Goal: Transaction & Acquisition: Purchase product/service

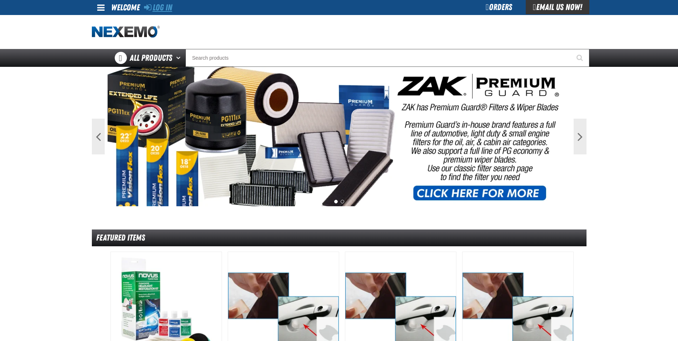
click at [158, 7] on link "Log In" at bounding box center [158, 8] width 28 height 10
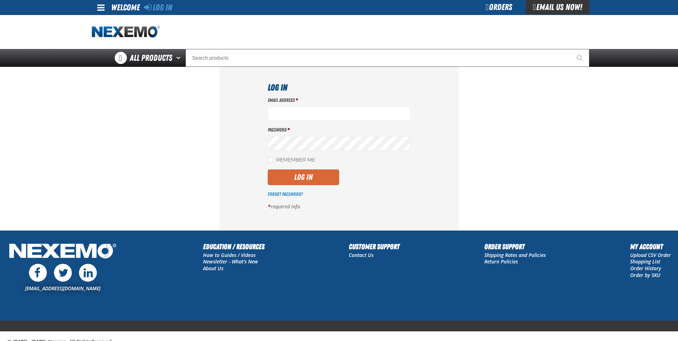
type input "[EMAIL_ADDRESS][DOMAIN_NAME]"
click at [294, 178] on button "Log In" at bounding box center [303, 177] width 71 height 16
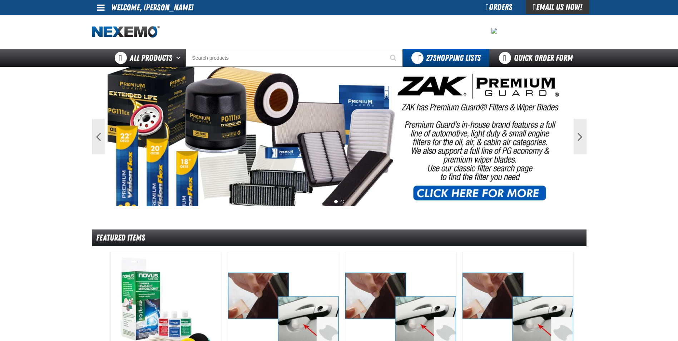
click at [99, 7] on span at bounding box center [101, 7] width 8 height 9
click at [138, 8] on li "Welcome, Robert Boggs" at bounding box center [152, 7] width 82 height 15
click at [201, 59] on input "Search" at bounding box center [293, 58] width 217 height 18
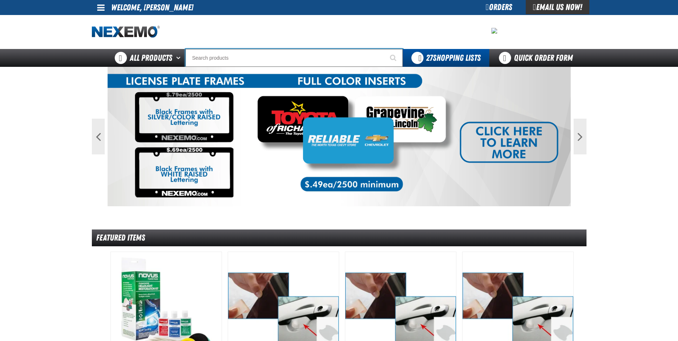
type input "P"
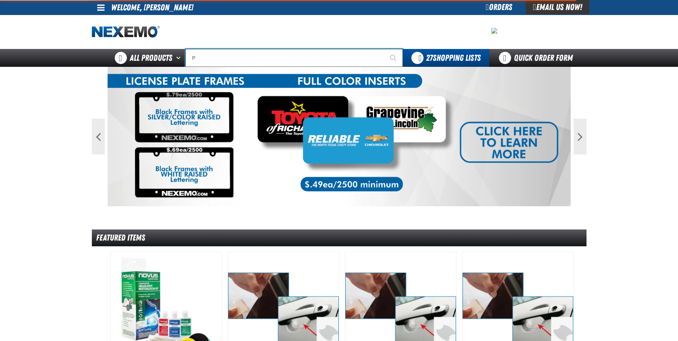
type input "Perfect P Series 0.25-ounce Lead Wheel Weight"
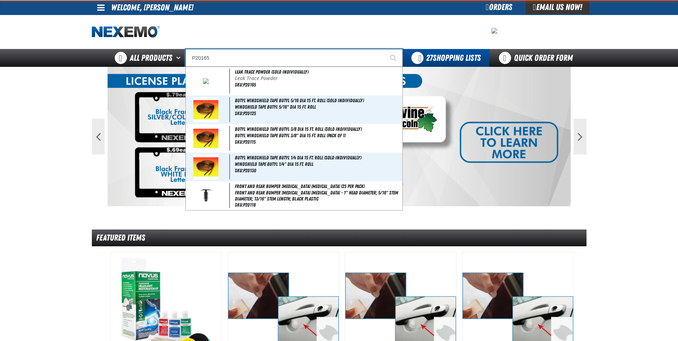
type input "P20165"
click at [385, 49] on button "Start Searching" at bounding box center [394, 58] width 18 height 18
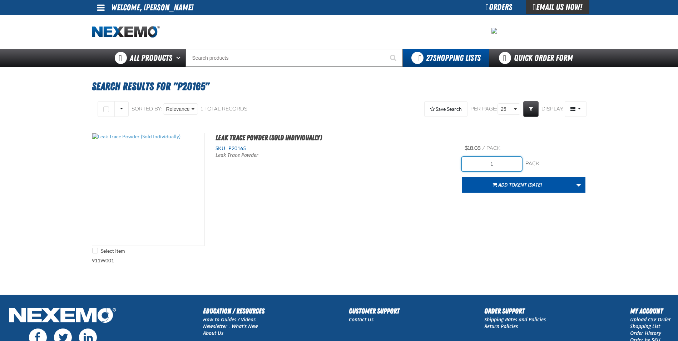
click at [505, 163] on input "1" at bounding box center [492, 164] width 60 height 14
type input "6"
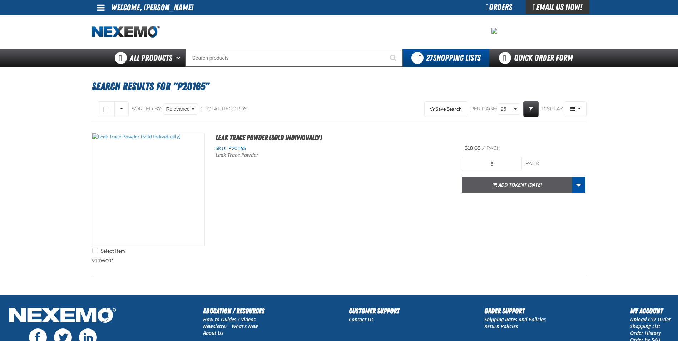
click at [503, 185] on span "Add to Kent 9.9.2021" at bounding box center [520, 184] width 44 height 7
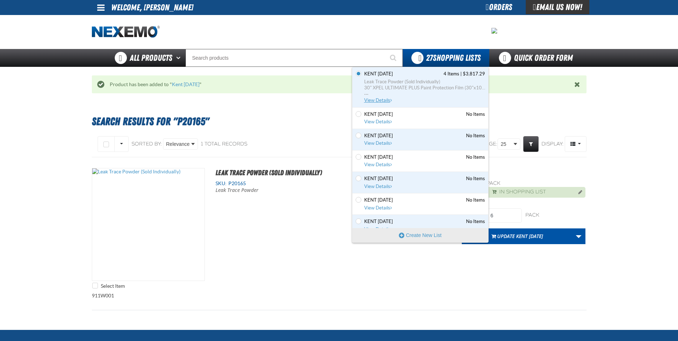
click at [411, 84] on span "Leak Trace Powder (Sold Individually)" at bounding box center [424, 82] width 121 height 6
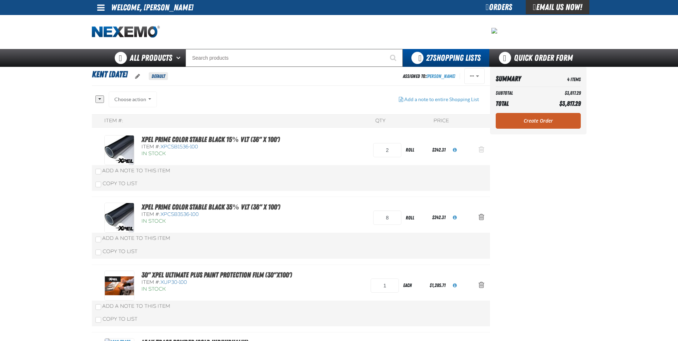
click at [482, 148] on span "Action Remove XPEL PRIME Color Stable Black 15% VLT (36&quot; x 100&#039;) from…" at bounding box center [481, 149] width 6 height 7
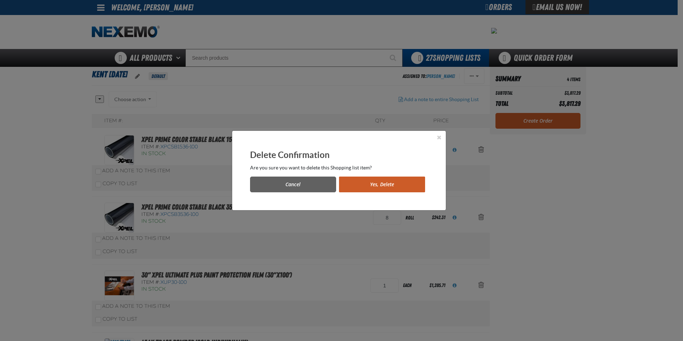
click at [396, 181] on button "Yes, Delete" at bounding box center [382, 185] width 86 height 16
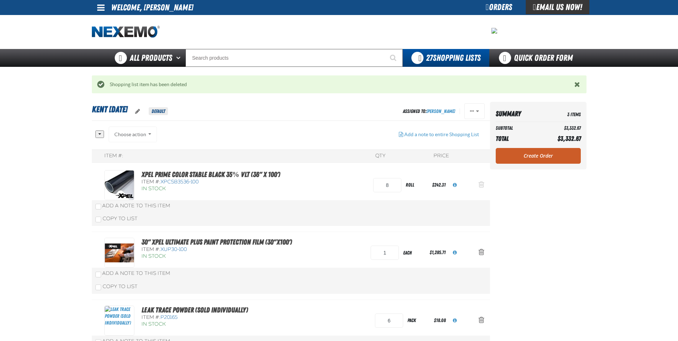
click at [483, 184] on span "Action Remove XPEL PRIME Color Stable Black 35% VLT (36&quot; x 100&#039;) from…" at bounding box center [481, 184] width 6 height 7
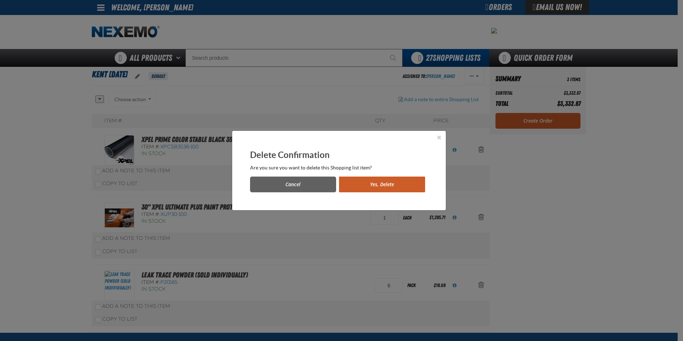
click at [368, 184] on button "Yes, Delete" at bounding box center [382, 185] width 86 height 16
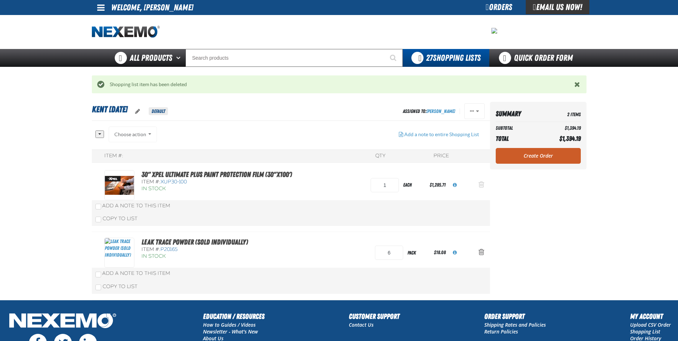
click at [483, 184] on span "Action Remove 30&quot; XPEL ULTIMATE PLUS Paint Protection Film (30&quot;x100&#…" at bounding box center [481, 184] width 6 height 7
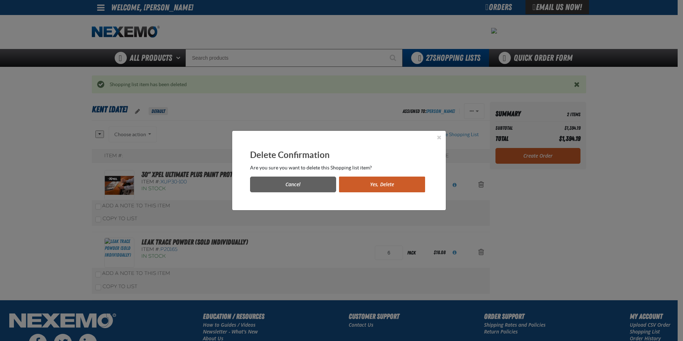
click at [381, 184] on button "Yes, Delete" at bounding box center [382, 185] width 86 height 16
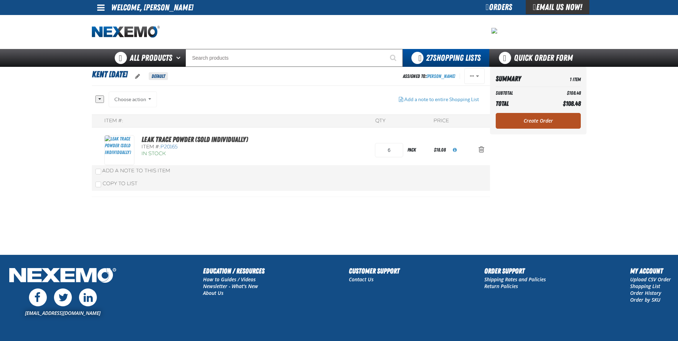
click at [540, 120] on link "Create Order" at bounding box center [538, 121] width 85 height 16
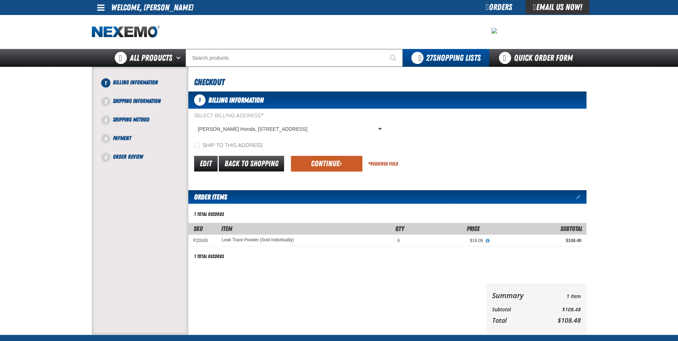
click at [343, 235] on td "Leak Trace Powder (Sold Individually) P20165 In Stock" at bounding box center [288, 240] width 143 height 12
click at [319, 162] on button "Continue" at bounding box center [326, 164] width 71 height 16
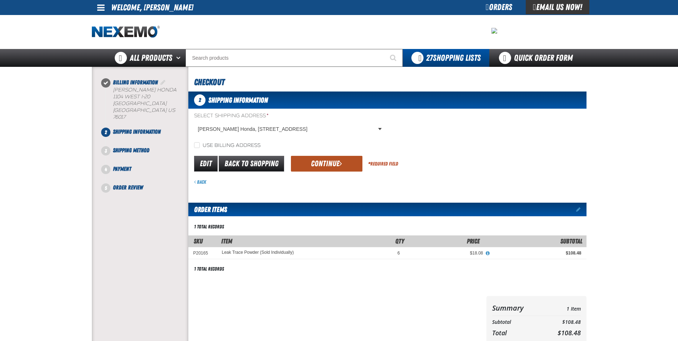
click at [329, 168] on button "Continue" at bounding box center [326, 164] width 71 height 16
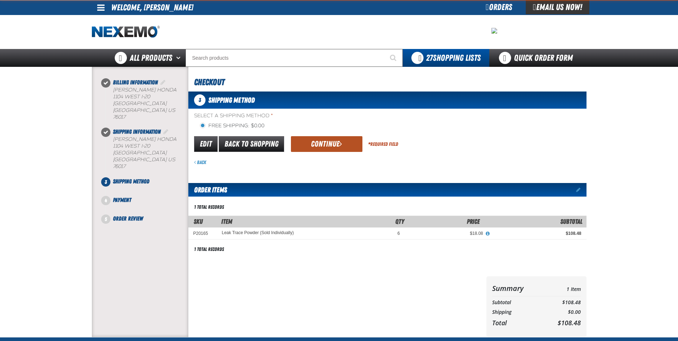
click at [318, 147] on button "Continue" at bounding box center [326, 144] width 71 height 16
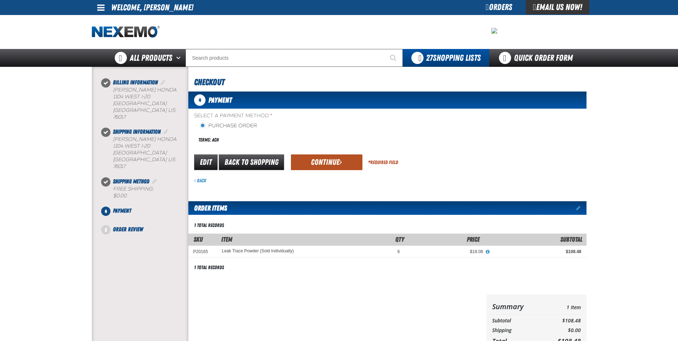
click at [321, 162] on button "Continue" at bounding box center [326, 162] width 71 height 16
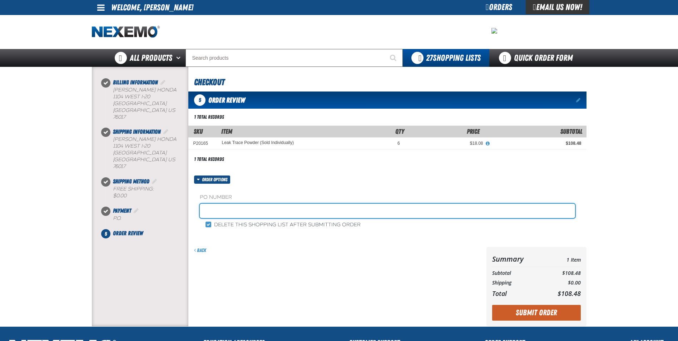
click at [216, 209] on input "text" at bounding box center [387, 211] width 375 height 14
paste input "182768"
type input "182768RB"
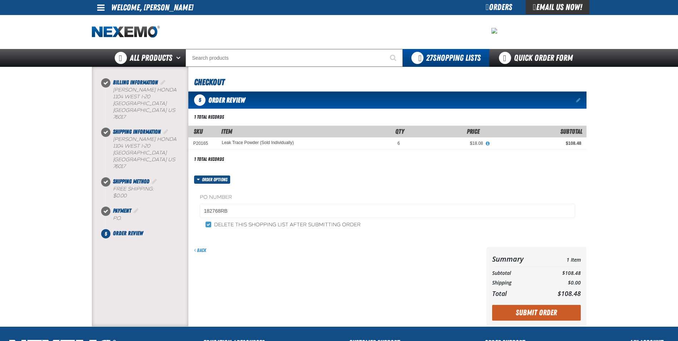
click at [271, 175] on div "1 total records Filter By SKU Filter By Availability In Stock Archived" at bounding box center [387, 219] width 398 height 214
click at [530, 313] on button "Submit Order" at bounding box center [536, 313] width 89 height 16
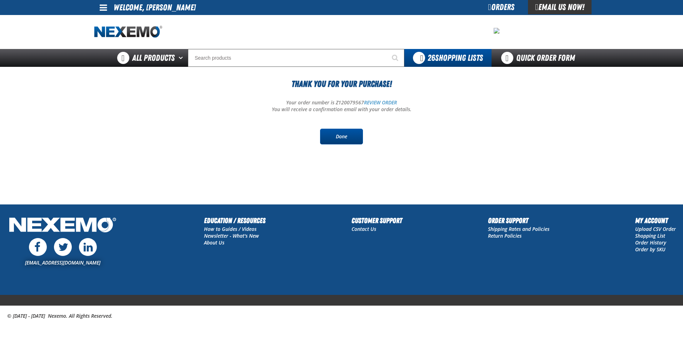
click at [344, 135] on link "Done" at bounding box center [341, 137] width 43 height 16
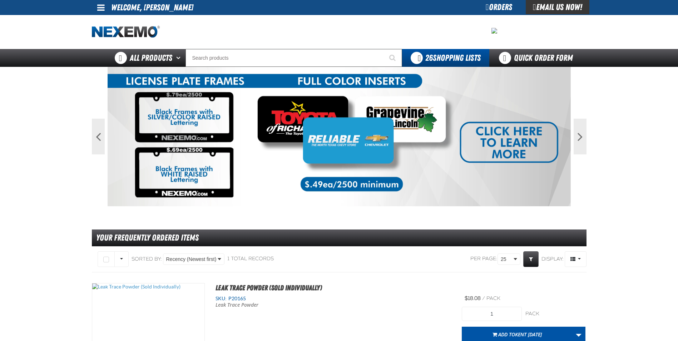
click at [38, 185] on main "Previous Next 1 2 Your Frequently Ordered Items" at bounding box center [339, 255] width 678 height 377
click at [494, 5] on div "Orders" at bounding box center [499, 7] width 54 height 14
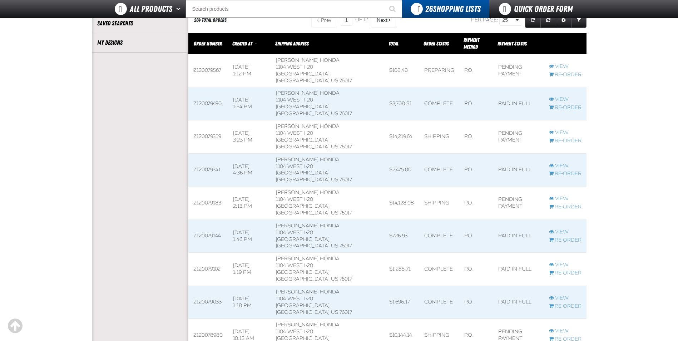
scroll to position [170, 0]
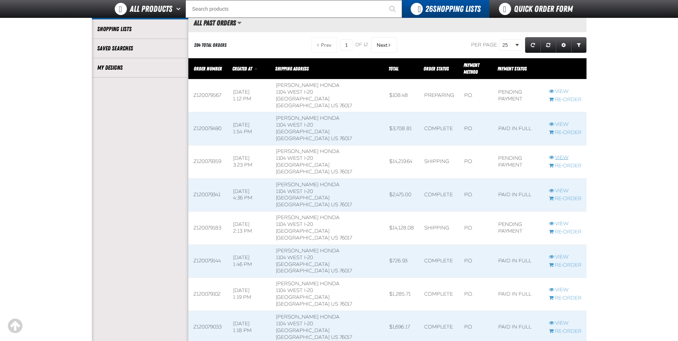
click at [561, 154] on link "View" at bounding box center [565, 157] width 33 height 7
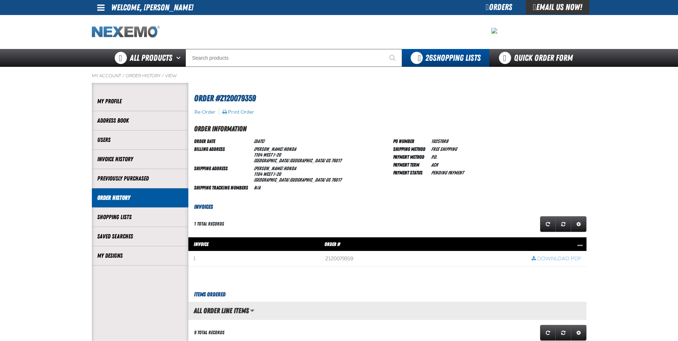
click at [135, 26] on img "Home" at bounding box center [126, 32] width 68 height 13
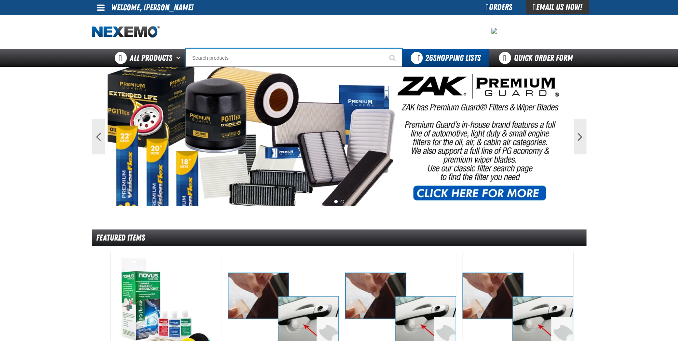
click at [205, 58] on input "Search" at bounding box center [293, 58] width 217 height 18
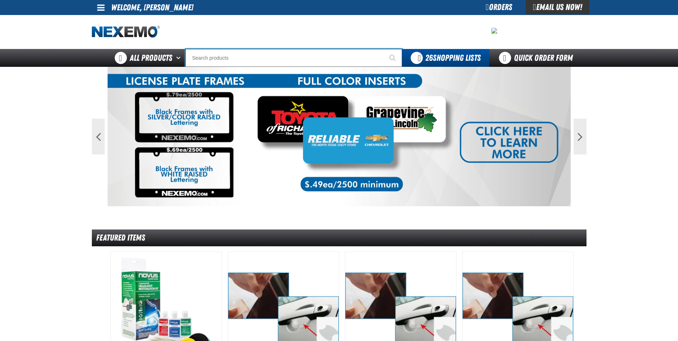
click at [195, 58] on input "Search" at bounding box center [293, 58] width 217 height 18
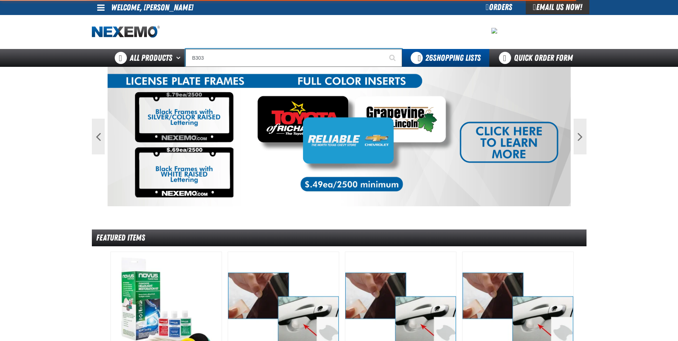
type input "B303"
click at [384, 49] on button "Start Searching" at bounding box center [393, 58] width 18 height 18
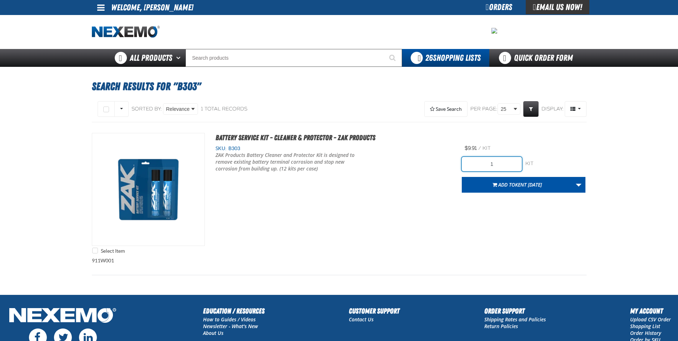
drag, startPoint x: 500, startPoint y: 164, endPoint x: 419, endPoint y: 161, distance: 80.1
click at [442, 163] on div "Select Item Battery Service Kit - Cleaner & Protector - ZAK Products SKU: B303 1" at bounding box center [339, 195] width 495 height 124
type input "240"
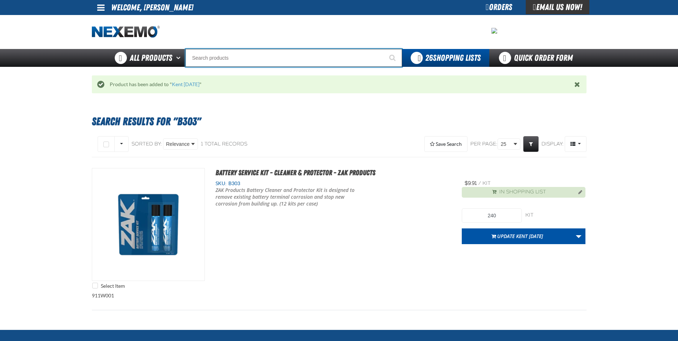
click at [219, 61] on input "Search" at bounding box center [293, 58] width 217 height 18
type input "UC"
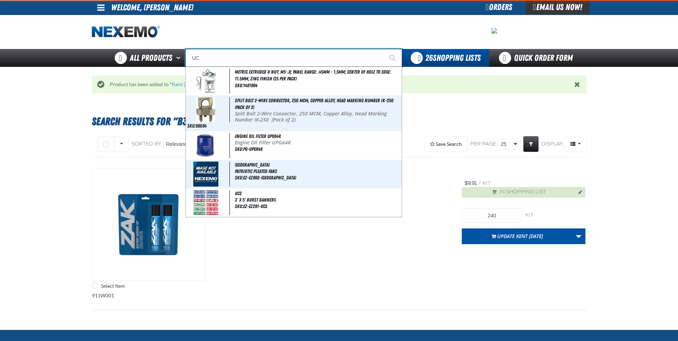
type input "UC RED"
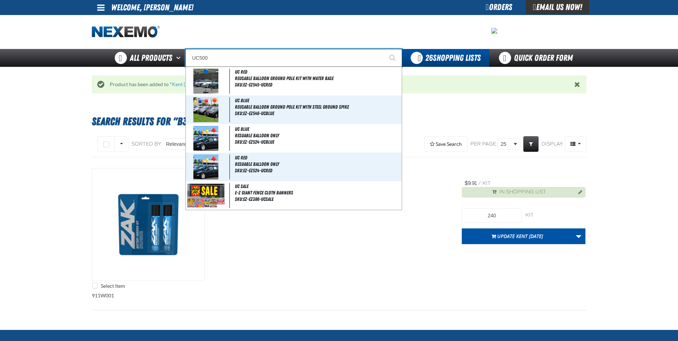
type input "UC500"
click at [384, 49] on button "Start Searching" at bounding box center [393, 58] width 18 height 18
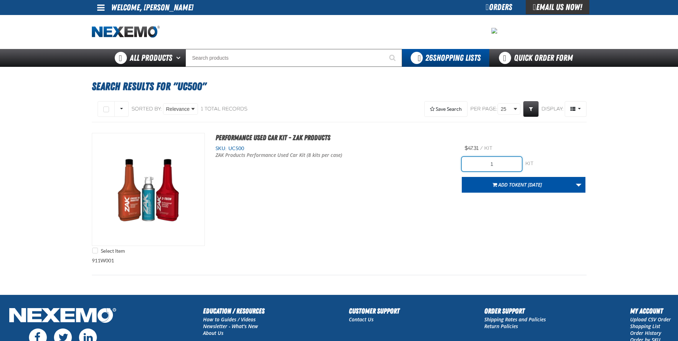
drag, startPoint x: 500, startPoint y: 162, endPoint x: 427, endPoint y: 163, distance: 72.9
click at [427, 163] on div "Select Item Performance Used Car Kit - ZAK Products SKU: UC500 ZAK Products Per…" at bounding box center [339, 195] width 495 height 124
type input "64"
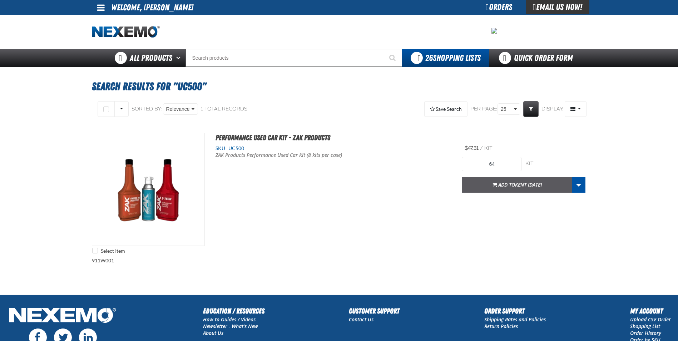
click at [515, 184] on span "Kent [DATE]" at bounding box center [528, 184] width 27 height 7
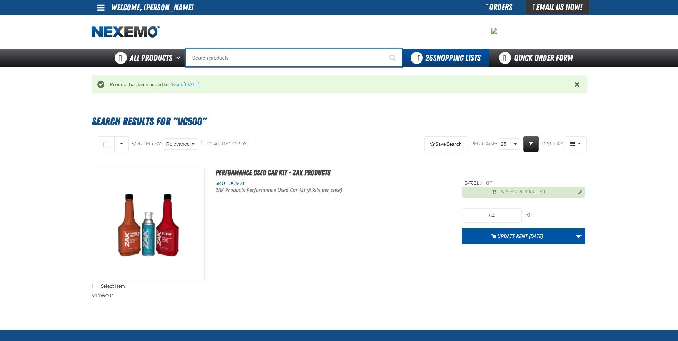
click at [204, 61] on input "Search" at bounding box center [293, 58] width 217 height 18
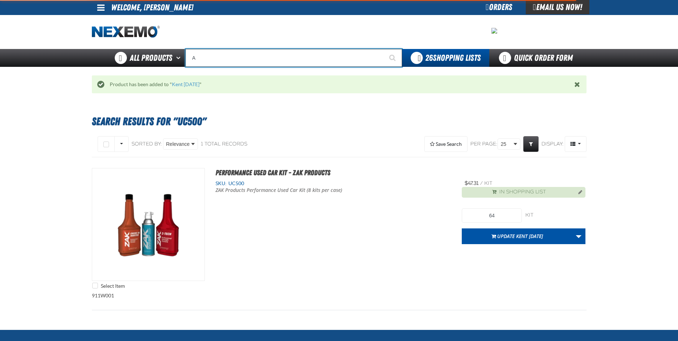
type input "AC"
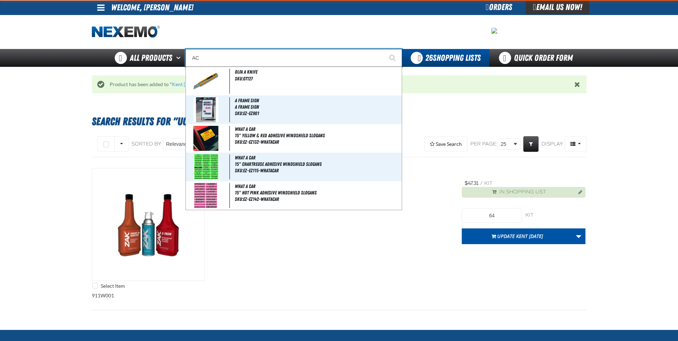
type input "AC Power Booster - ZAK Products"
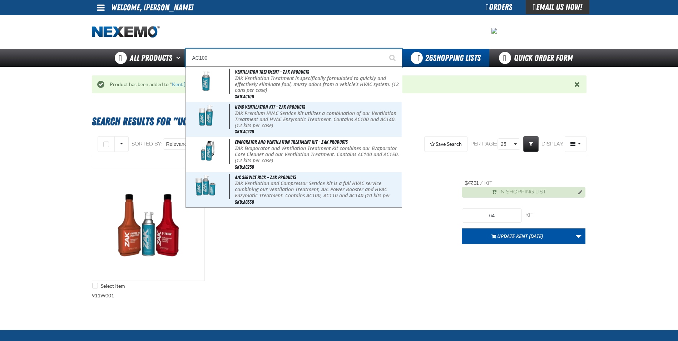
type input "AC100"
click at [384, 49] on button "Start Searching" at bounding box center [393, 58] width 18 height 18
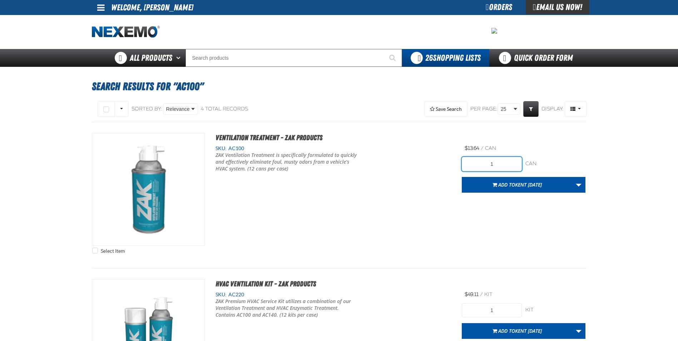
click at [493, 163] on input "1" at bounding box center [492, 164] width 60 height 14
type input "36"
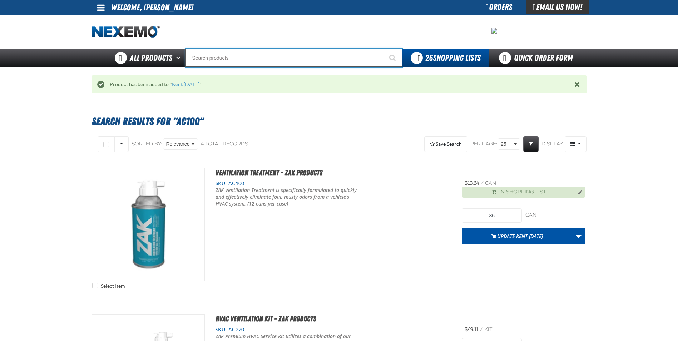
click at [228, 59] on input "Search" at bounding box center [293, 58] width 217 height 18
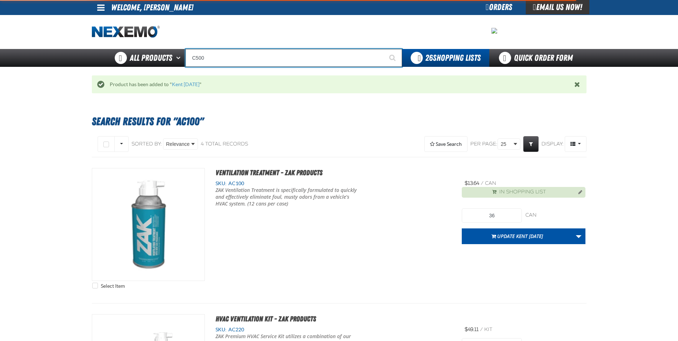
type input "C500"
click at [384, 49] on button "Start Searching" at bounding box center [393, 58] width 18 height 18
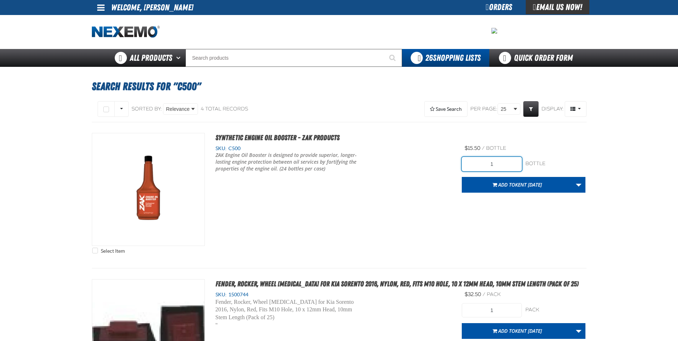
click at [486, 169] on input "1" at bounding box center [492, 164] width 60 height 14
click at [494, 167] on input "1" at bounding box center [492, 164] width 60 height 14
type input "240"
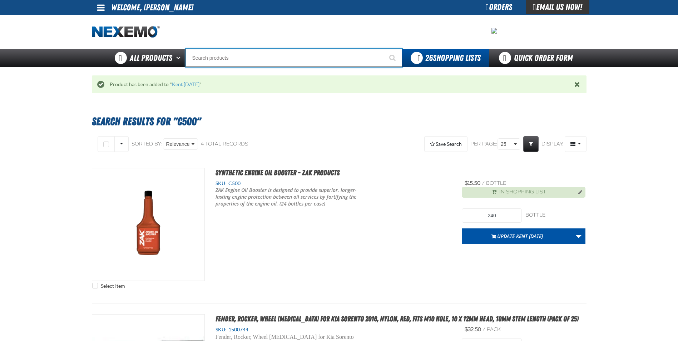
click at [208, 54] on input "Search" at bounding box center [293, 58] width 217 height 18
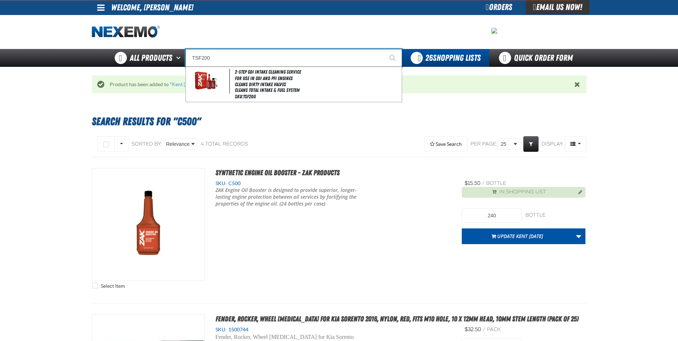
type input "TSF200"
click at [384, 49] on button "Start Searching" at bounding box center [393, 58] width 18 height 18
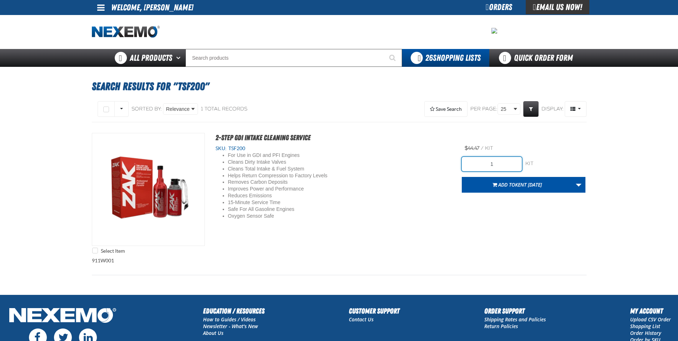
drag, startPoint x: 496, startPoint y: 167, endPoint x: 462, endPoint y: 163, distance: 34.1
click at [466, 166] on input "1" at bounding box center [492, 164] width 60 height 14
type input "24"
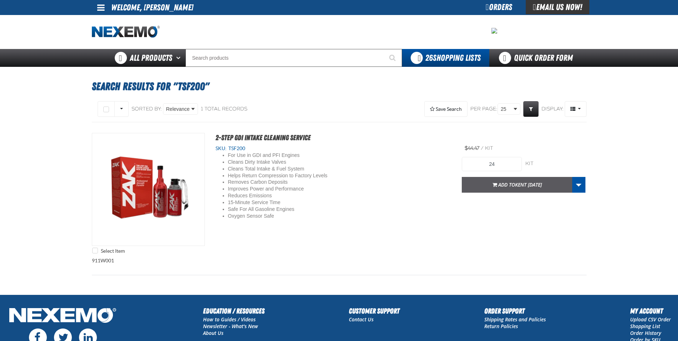
click at [525, 185] on span "Kent [DATE]" at bounding box center [528, 184] width 27 height 7
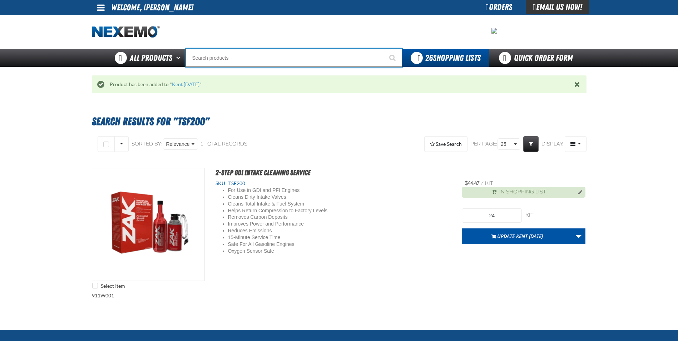
click at [209, 59] on input "Search" at bounding box center [293, 58] width 217 height 18
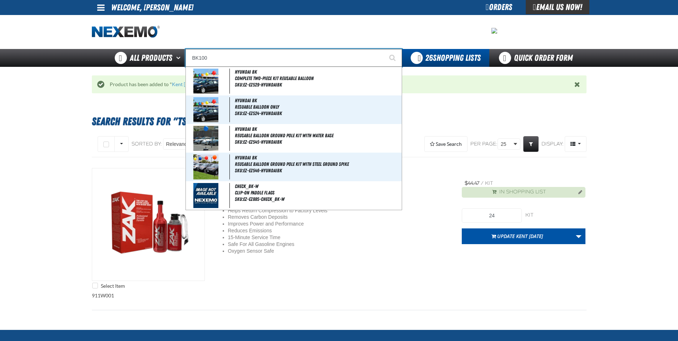
type input "BK100"
click at [384, 49] on button "Start Searching" at bounding box center [393, 58] width 18 height 18
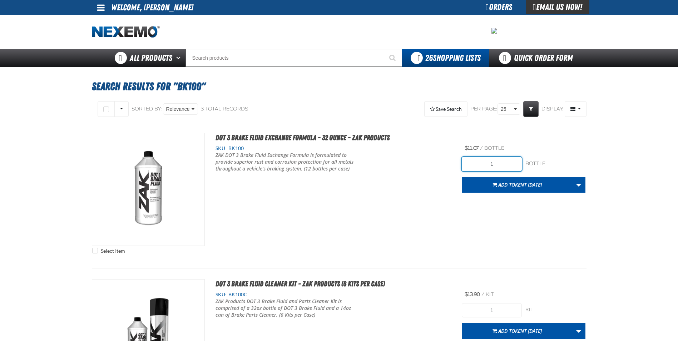
click at [508, 167] on input "1" at bounding box center [492, 164] width 60 height 14
type input "48"
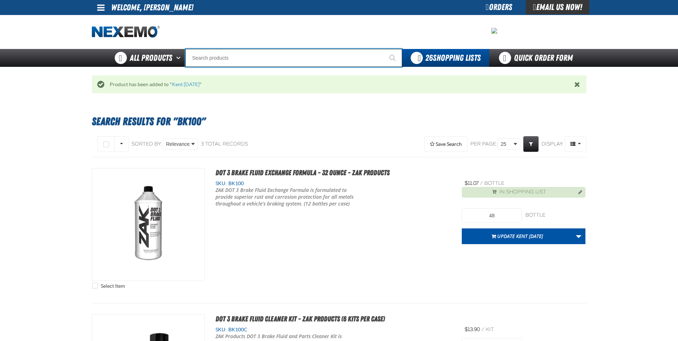
click at [218, 59] on input "Search" at bounding box center [293, 58] width 217 height 18
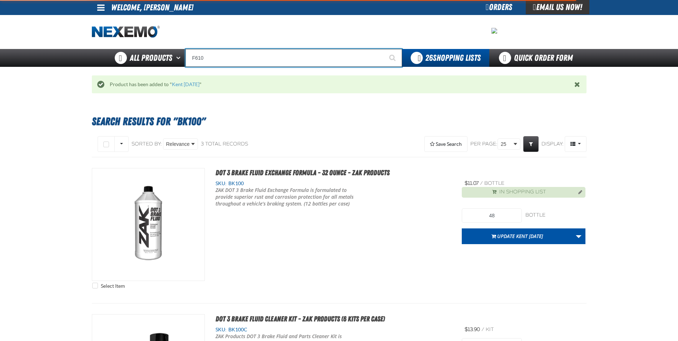
type input "F610"
click at [384, 49] on button "Start Searching" at bounding box center [393, 58] width 18 height 18
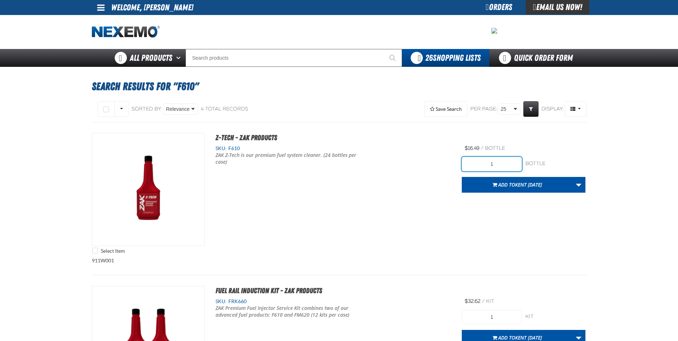
click at [511, 169] on input "1" at bounding box center [492, 164] width 60 height 14
type input "24"
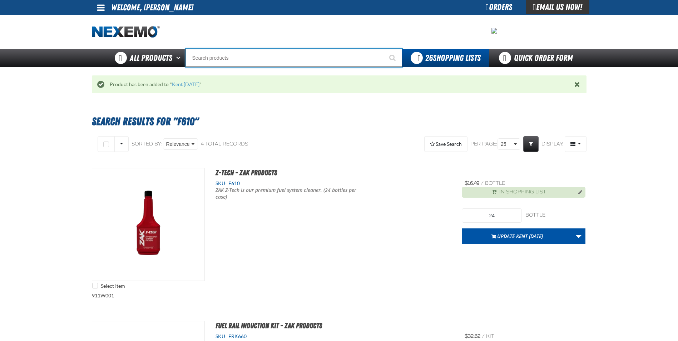
click at [227, 52] on input "Search" at bounding box center [293, 58] width 217 height 18
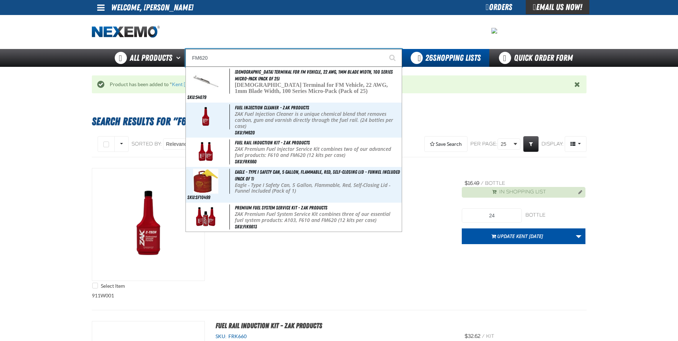
type input "FM620"
click at [384, 49] on button "Start Searching" at bounding box center [393, 58] width 18 height 18
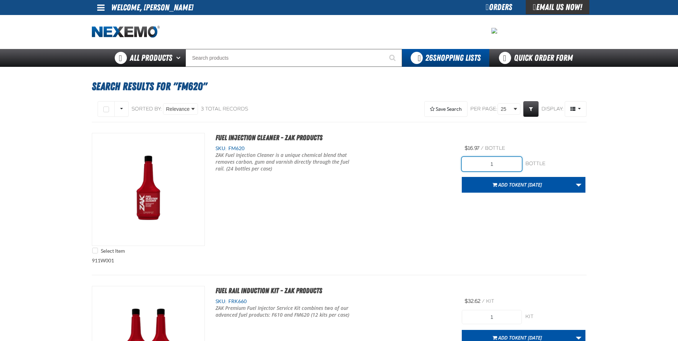
click at [498, 164] on input "1" at bounding box center [492, 164] width 60 height 14
type input "24"
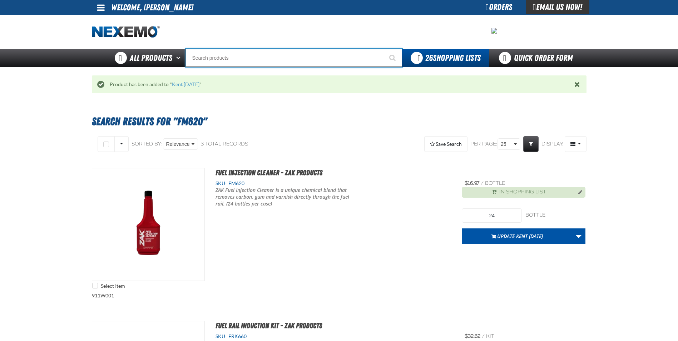
click at [214, 60] on input "Search" at bounding box center [293, 58] width 217 height 18
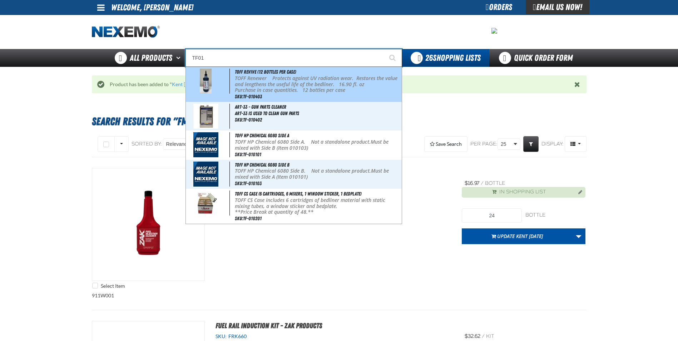
click at [233, 79] on div "TOFF Revive (12 bottles per case) TOFF Renewer Protects against UV radiation we…" at bounding box center [294, 84] width 216 height 35
type input "TOFF Revive (12 bottles per case)"
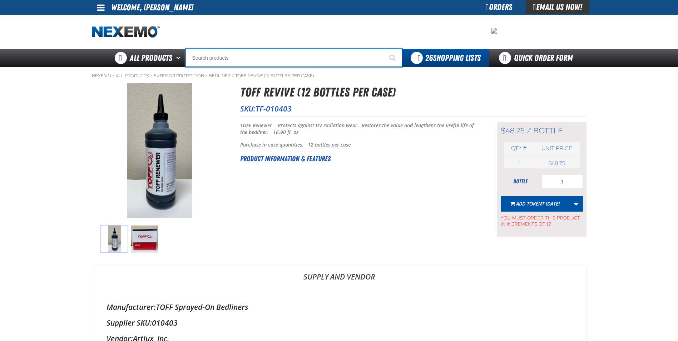
click at [218, 58] on input "Search" at bounding box center [293, 58] width 217 height 18
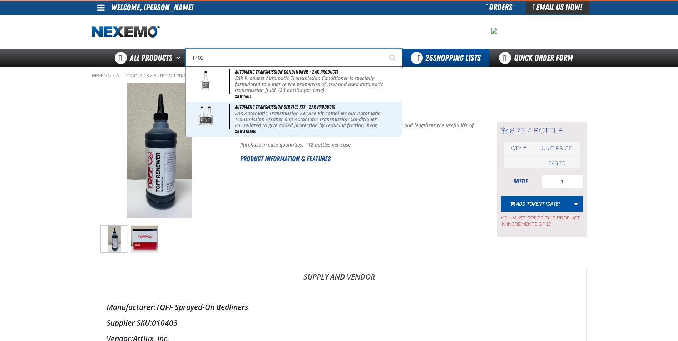
type input "T401"
click at [384, 49] on button "Start Searching" at bounding box center [393, 58] width 18 height 18
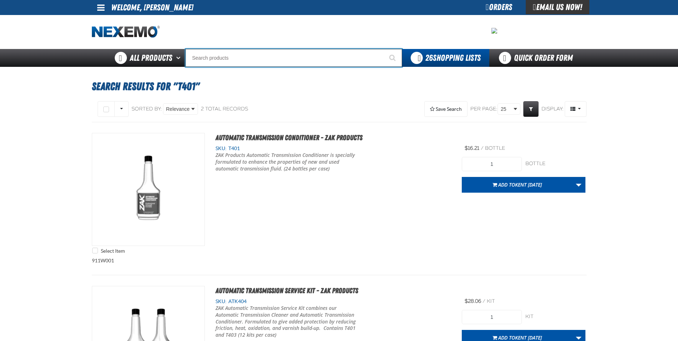
click at [236, 54] on input "Search" at bounding box center [293, 58] width 217 height 18
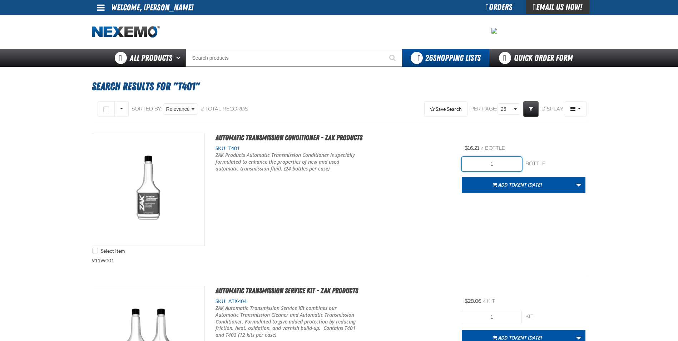
click at [496, 165] on input "1" at bounding box center [492, 164] width 60 height 14
type input "24"
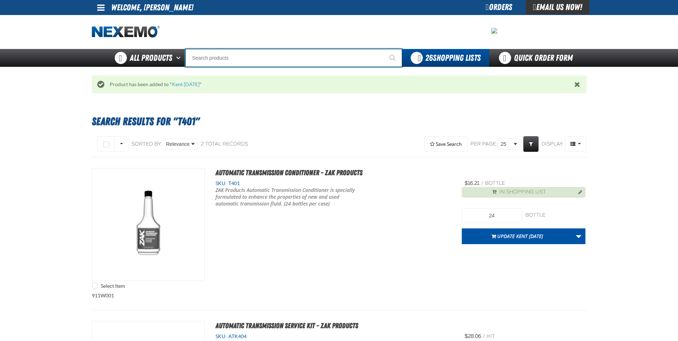
click at [212, 56] on input "Search" at bounding box center [293, 58] width 217 height 18
click at [215, 60] on input "Search" at bounding box center [293, 58] width 217 height 18
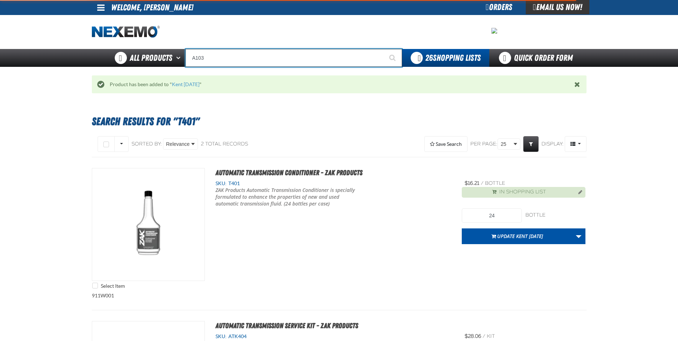
type input "A103"
click at [384, 49] on button "Start Searching" at bounding box center [393, 58] width 18 height 18
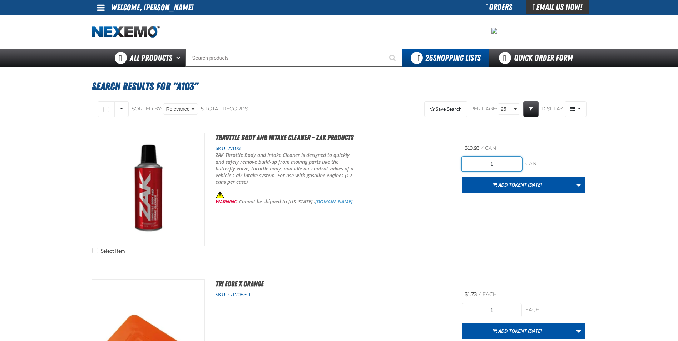
click at [500, 162] on input "1" at bounding box center [492, 164] width 60 height 14
type input "24"
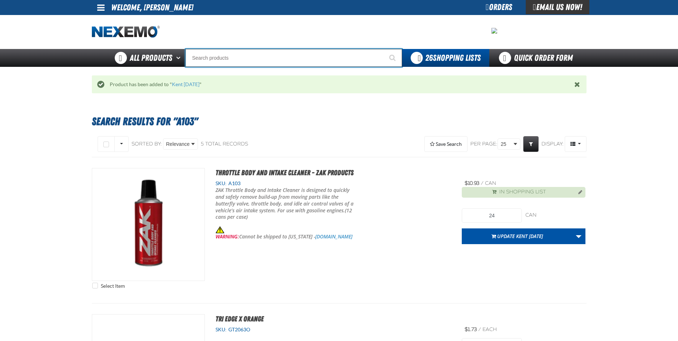
click at [205, 59] on input "Search" at bounding box center [293, 58] width 217 height 18
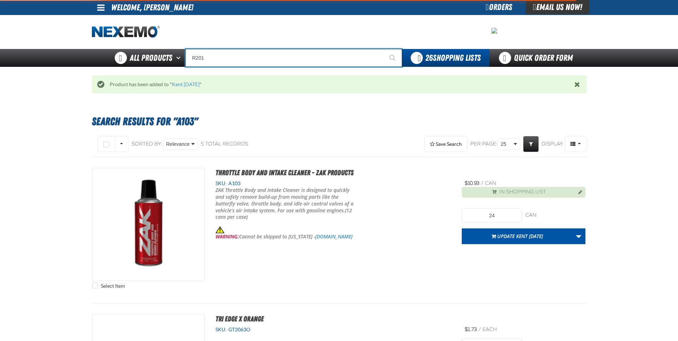
type input "R201"
click at [384, 49] on button "Start Searching" at bounding box center [393, 58] width 18 height 18
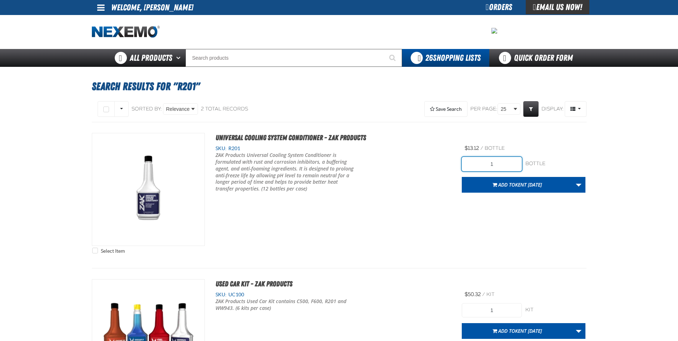
drag, startPoint x: 489, startPoint y: 166, endPoint x: 493, endPoint y: 166, distance: 4.6
click at [489, 166] on input "1" at bounding box center [492, 164] width 60 height 14
click at [506, 164] on input "1" at bounding box center [492, 164] width 60 height 14
type input "24"
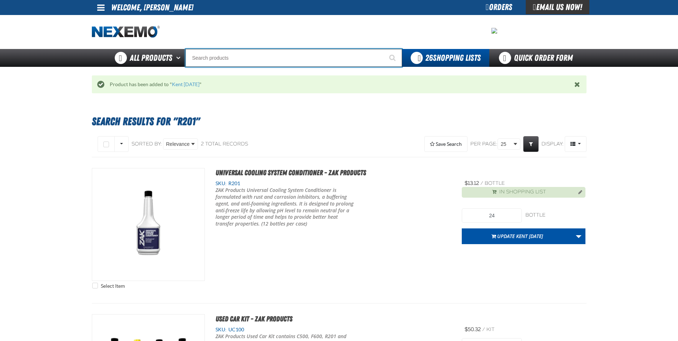
click at [218, 56] on input "Search" at bounding box center [293, 58] width 217 height 18
type input "D"
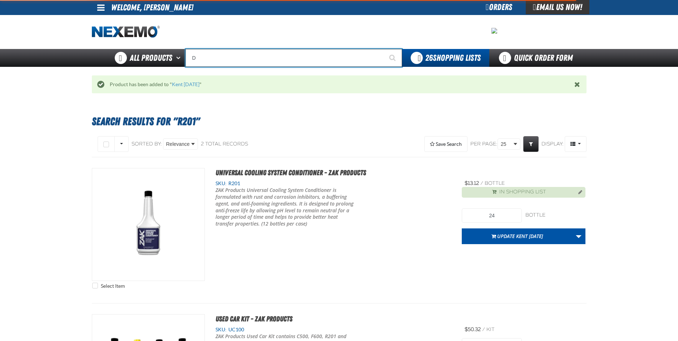
type input "D Alkaline Battery 1.5 Volt (ph)"
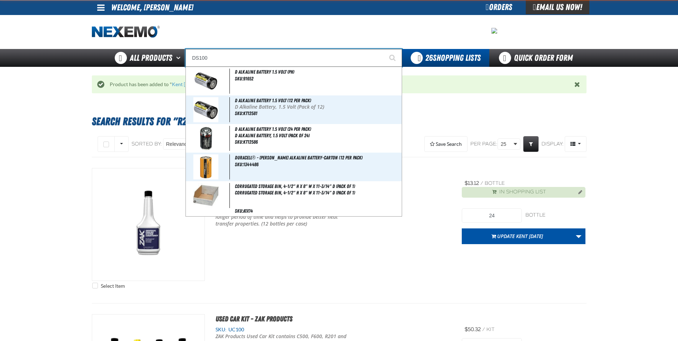
type input "DS100"
click at [384, 49] on button "Start Searching" at bounding box center [393, 58] width 18 height 18
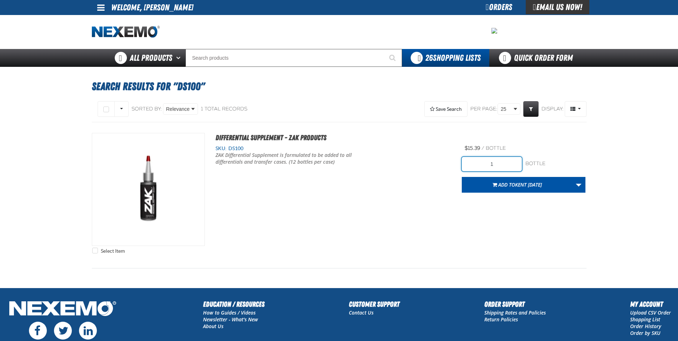
click at [505, 168] on input "1" at bounding box center [492, 164] width 60 height 14
type input "12"
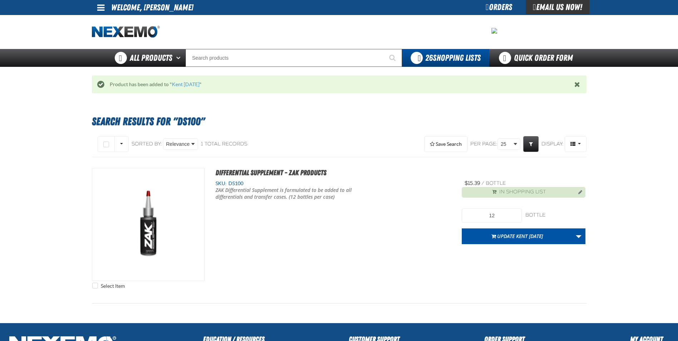
click at [321, 252] on div "Select Item Differential Supplement - ZAK Products SKU: DS100" at bounding box center [339, 230] width 495 height 124
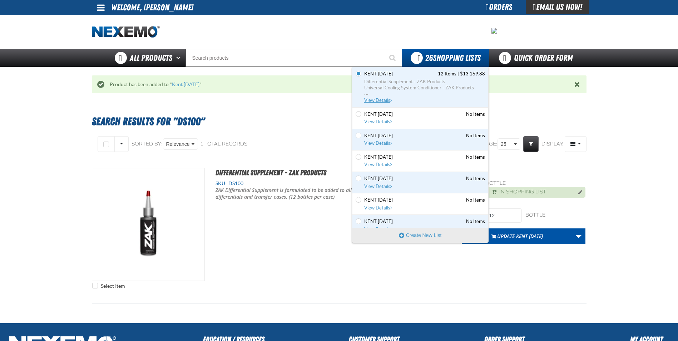
click at [388, 79] on span "Differential Supplement - ZAK Products" at bounding box center [424, 82] width 121 height 6
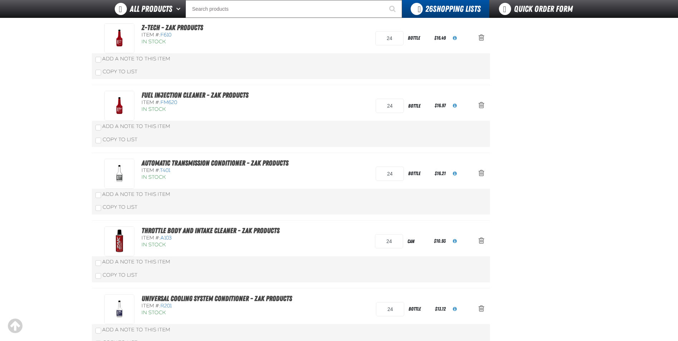
scroll to position [464, 0]
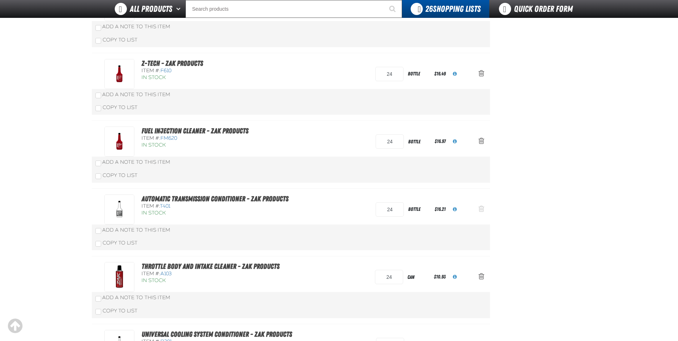
click at [481, 209] on span "Action Remove Automatic Transmission Conditioner - ZAK Products from Kent 10.22…" at bounding box center [481, 208] width 6 height 7
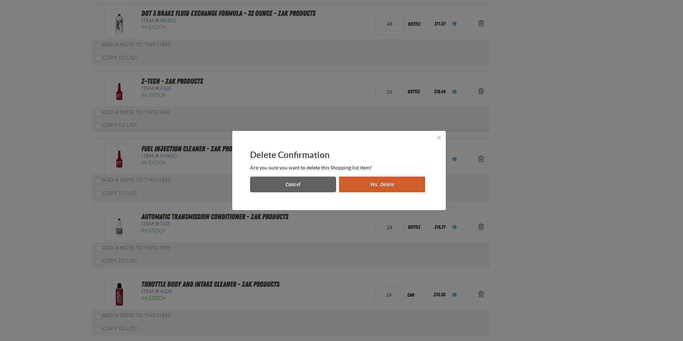
click at [372, 187] on button "Yes, Delete" at bounding box center [382, 185] width 86 height 16
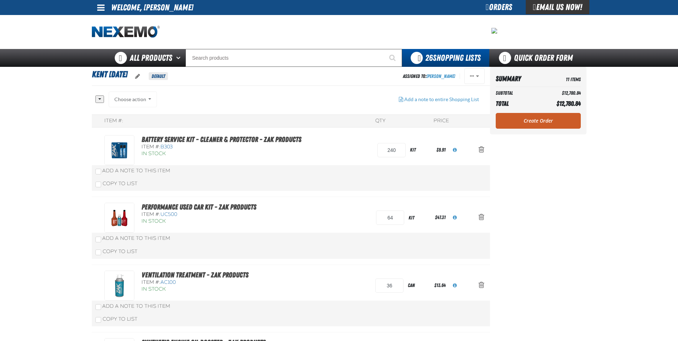
click at [282, 103] on div "All None Choose action Add to Kent 4.29.2022" at bounding box center [244, 102] width 298 height 23
click at [543, 118] on link "Create Order" at bounding box center [538, 121] width 85 height 16
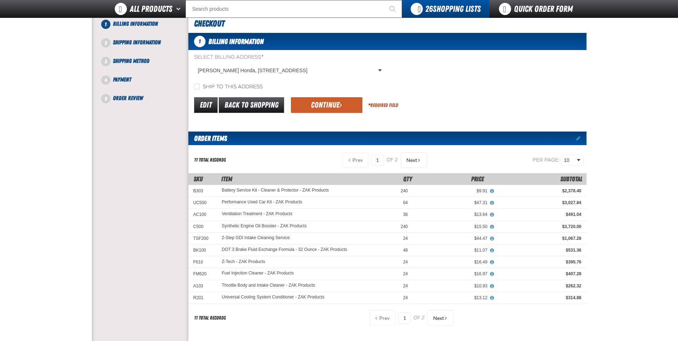
scroll to position [36, 0]
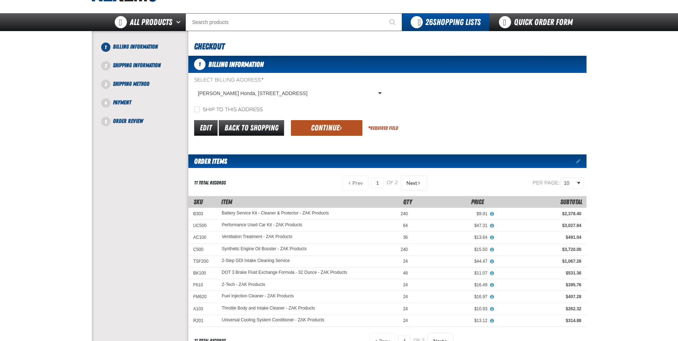
click at [320, 131] on button "Continue" at bounding box center [326, 128] width 71 height 16
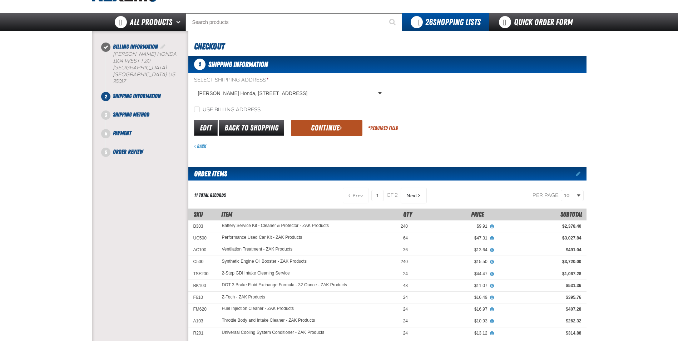
click at [323, 128] on button "Continue" at bounding box center [326, 128] width 71 height 16
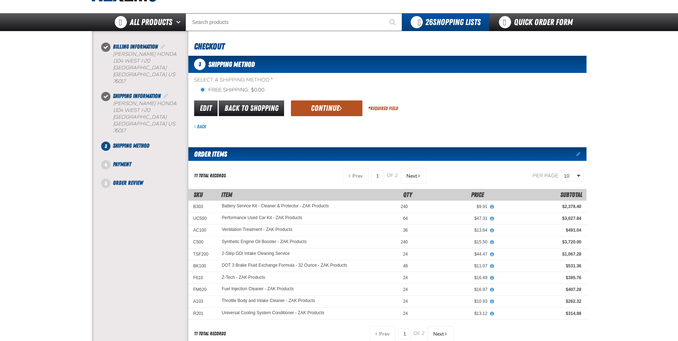
click at [324, 113] on button "Continue" at bounding box center [326, 108] width 71 height 16
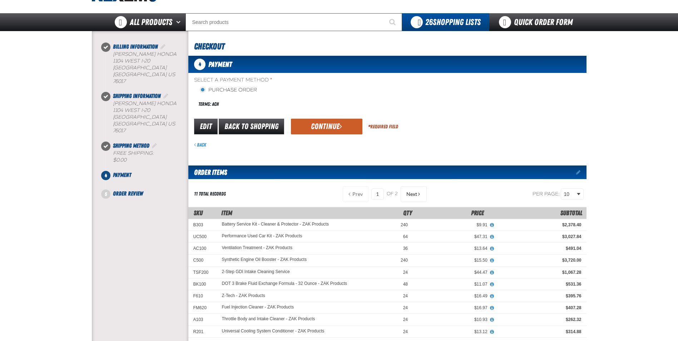
click at [324, 113] on div "Select a Payment Method * Purchase Order Terms: ACH payment_term_4 *" at bounding box center [387, 111] width 398 height 71
click at [322, 127] on button "Continue" at bounding box center [326, 127] width 71 height 16
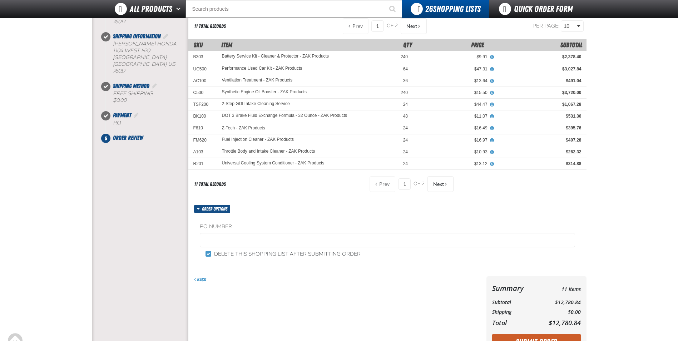
scroll to position [71, 0]
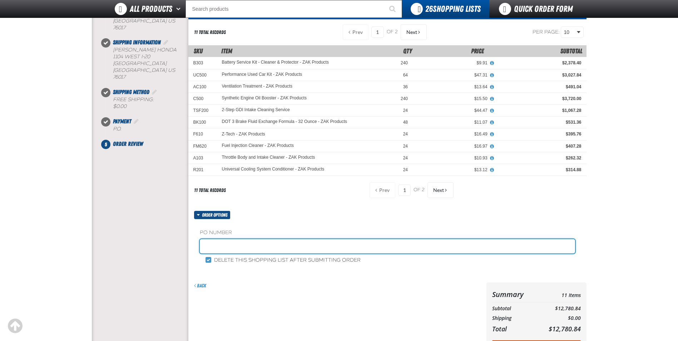
click at [224, 243] on input "text" at bounding box center [387, 246] width 375 height 14
paste input "182769"
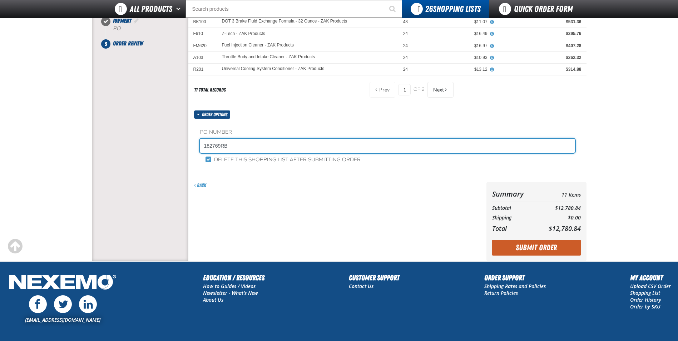
scroll to position [179, 0]
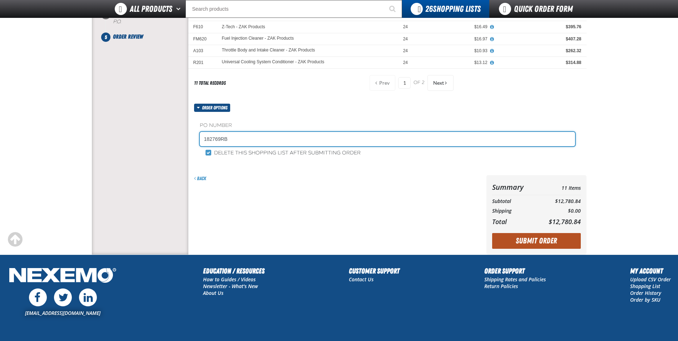
type input "182769RB"
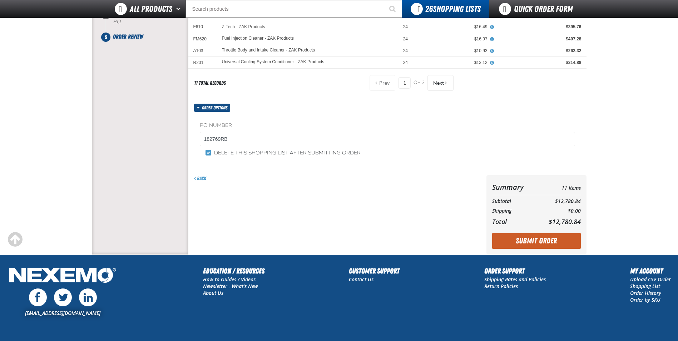
click at [525, 240] on button "Submit Order" at bounding box center [536, 241] width 89 height 16
